Goal: Book appointment/travel/reservation

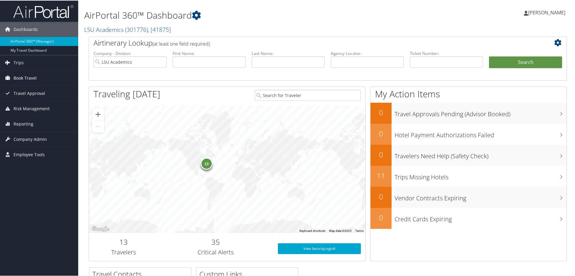
click at [13, 78] on link "Book Travel" at bounding box center [39, 77] width 78 height 15
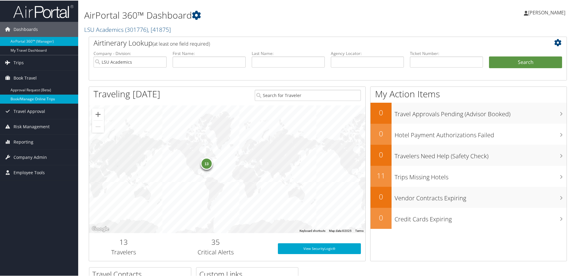
click at [29, 98] on link "Book/Manage Online Trips" at bounding box center [39, 98] width 78 height 9
